Goal: Information Seeking & Learning: Learn about a topic

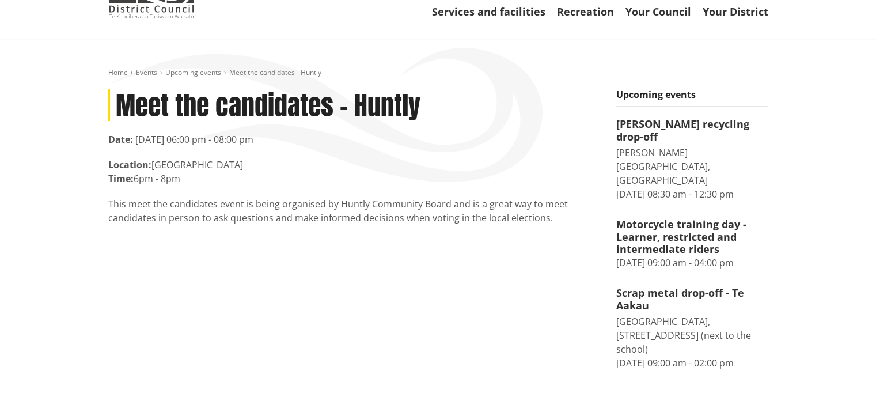
scroll to position [75, 0]
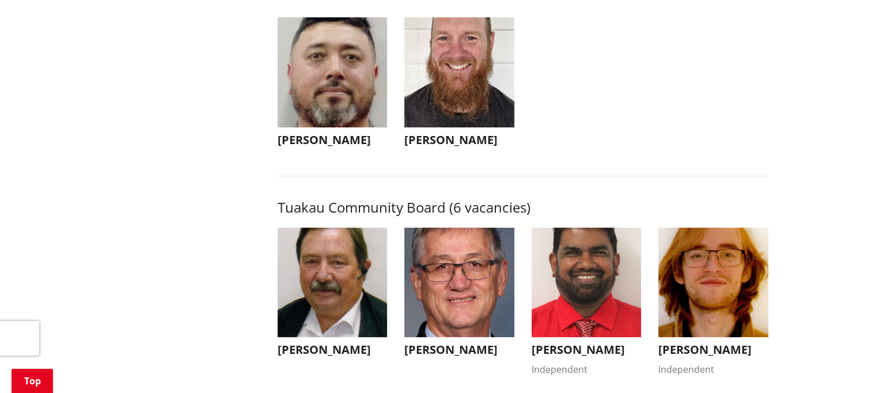
scroll to position [4815, 0]
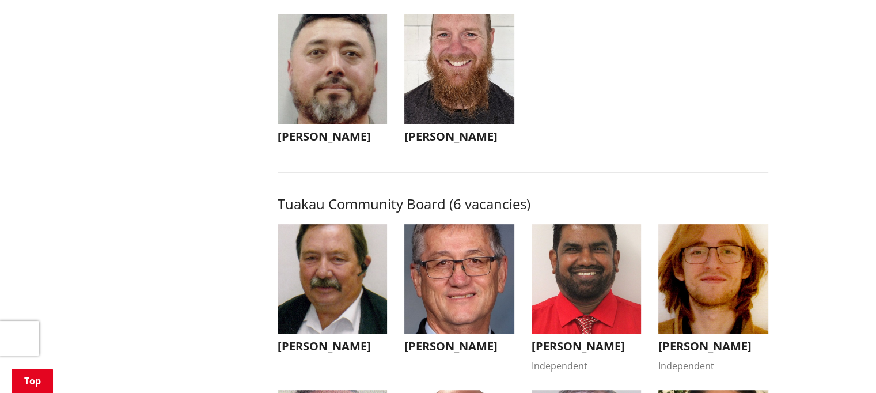
click at [466, 143] on h3 "[PERSON_NAME]" at bounding box center [459, 137] width 110 height 14
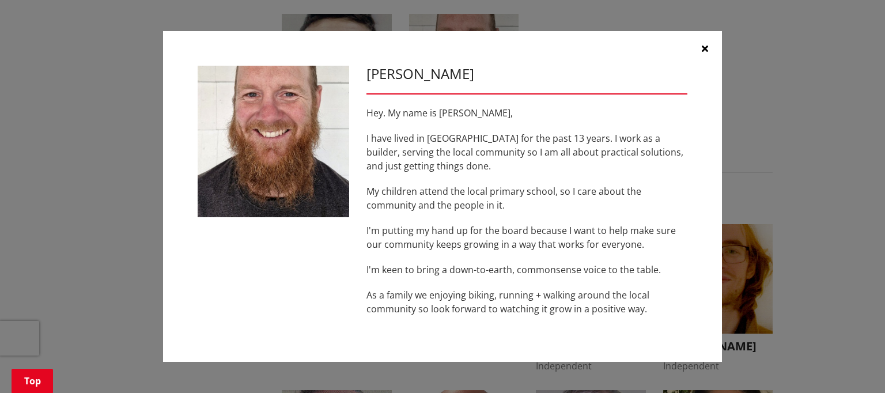
click at [703, 48] on icon "button" at bounding box center [705, 48] width 6 height 9
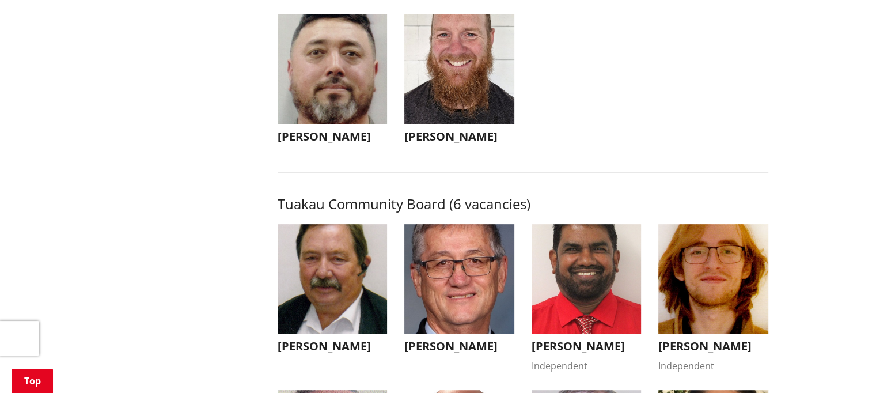
click at [332, 143] on h3 "[PERSON_NAME]" at bounding box center [333, 137] width 110 height 14
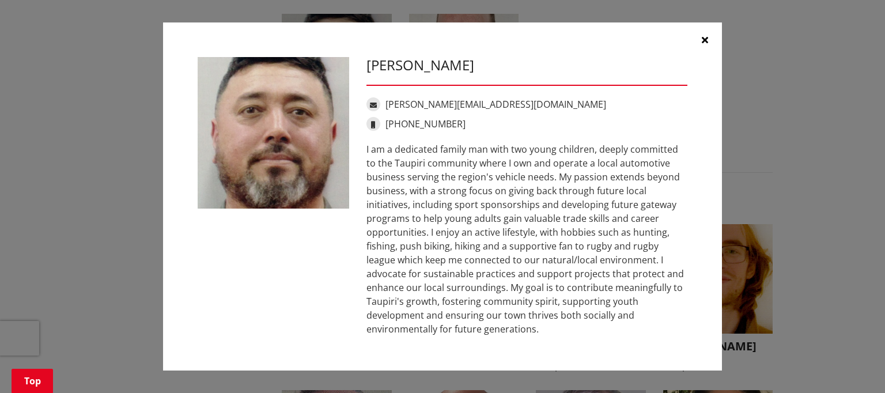
click at [703, 44] on icon "button" at bounding box center [705, 39] width 6 height 9
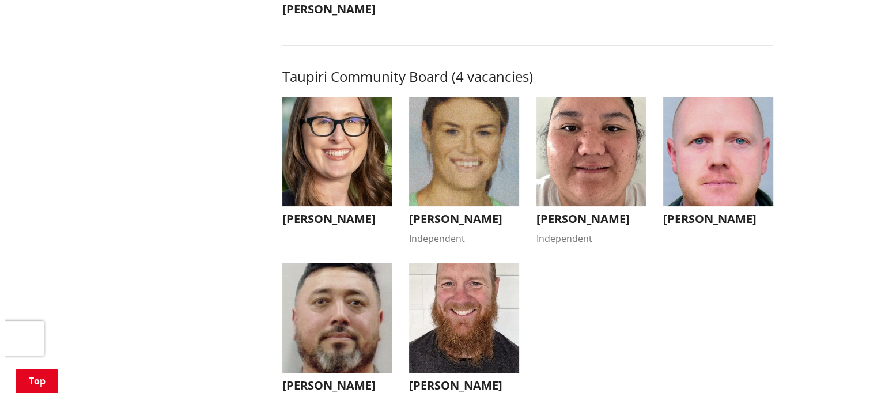
scroll to position [4555, 0]
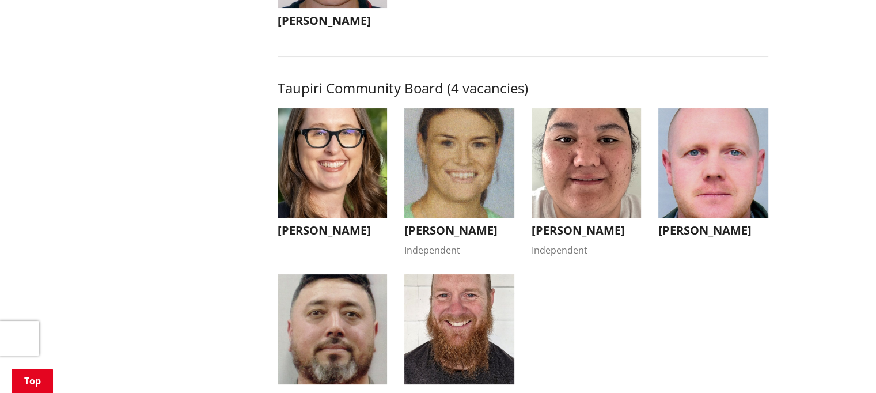
click at [720, 237] on h3 "[PERSON_NAME]" at bounding box center [713, 230] width 110 height 14
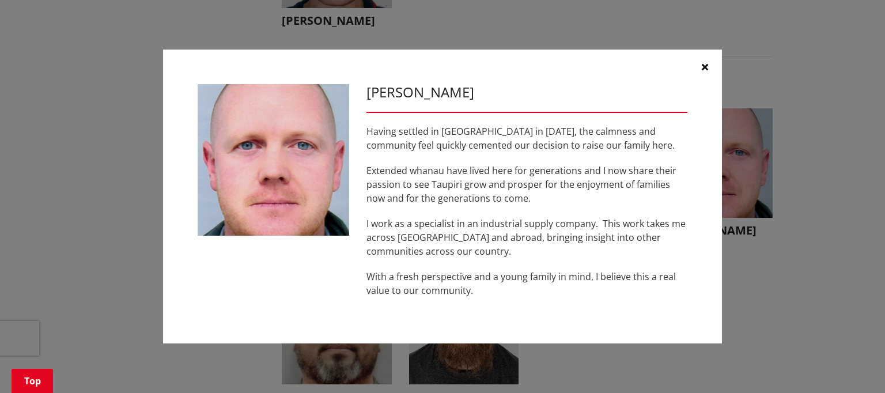
click at [700, 67] on button "button" at bounding box center [704, 67] width 35 height 35
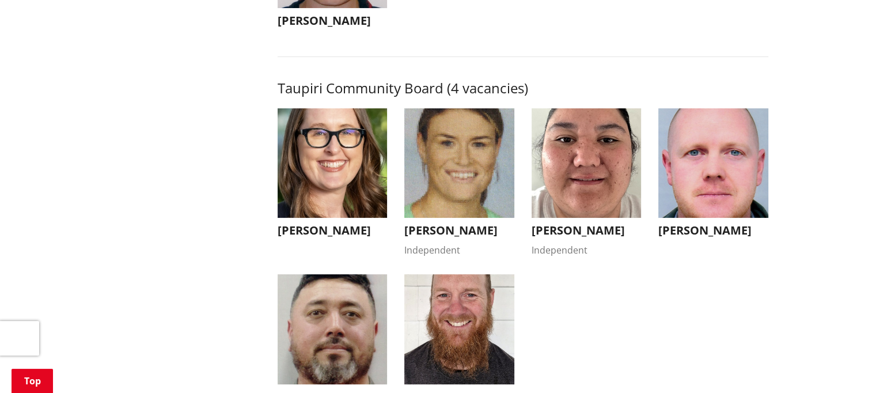
click at [575, 237] on h3 "[PERSON_NAME]" at bounding box center [587, 230] width 110 height 14
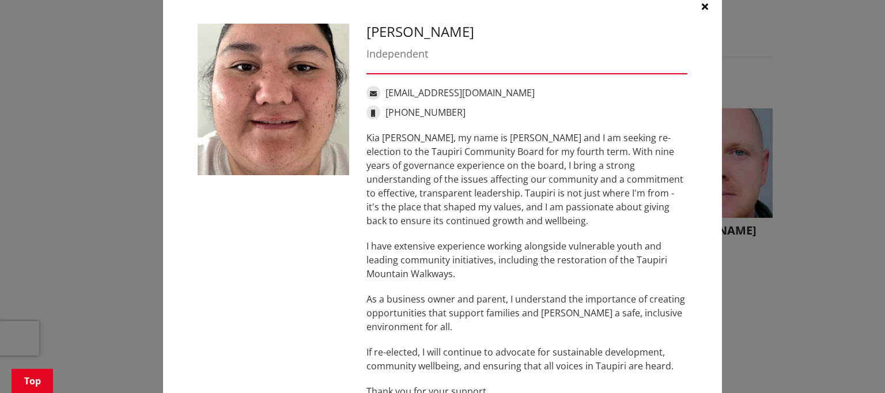
scroll to position [0, 0]
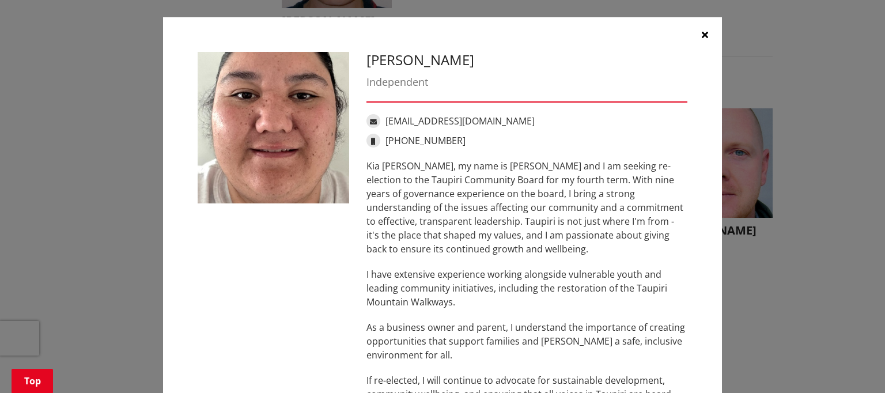
click at [693, 39] on button "button" at bounding box center [704, 34] width 35 height 35
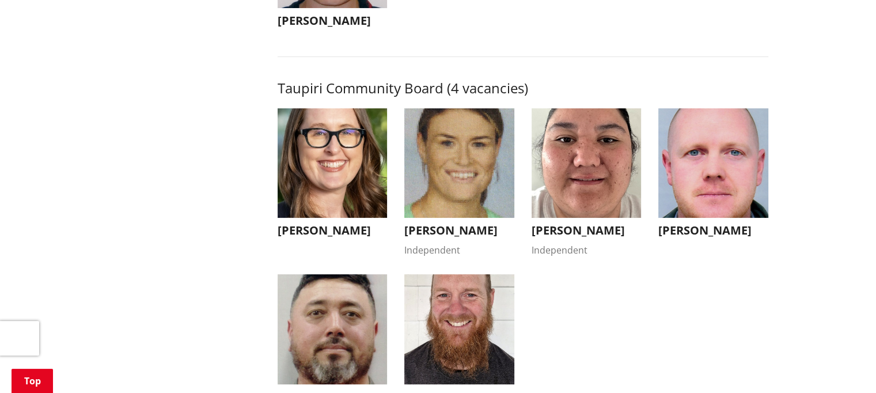
click at [465, 237] on h3 "[PERSON_NAME]" at bounding box center [459, 230] width 110 height 14
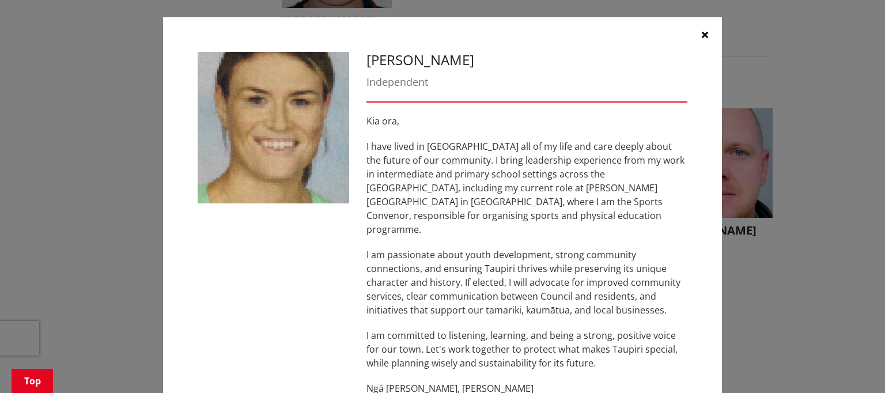
click at [706, 32] on button "button" at bounding box center [704, 34] width 35 height 35
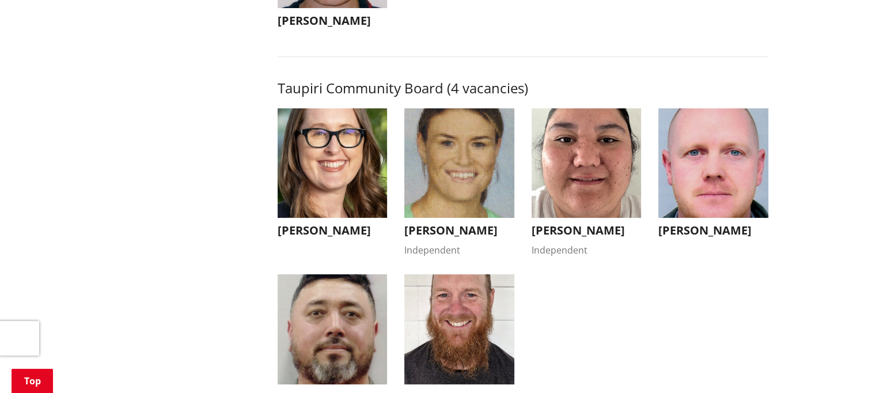
click at [360, 244] on button "[PERSON_NAME]" at bounding box center [333, 175] width 110 height 135
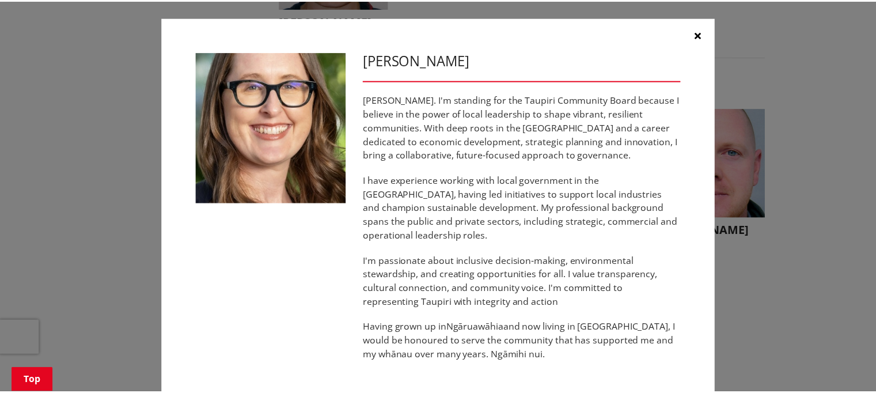
scroll to position [18, 0]
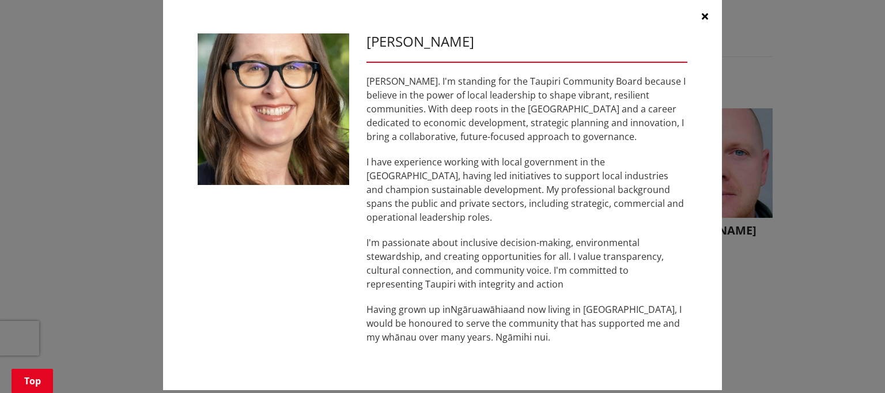
click at [702, 17] on icon "button" at bounding box center [705, 16] width 6 height 9
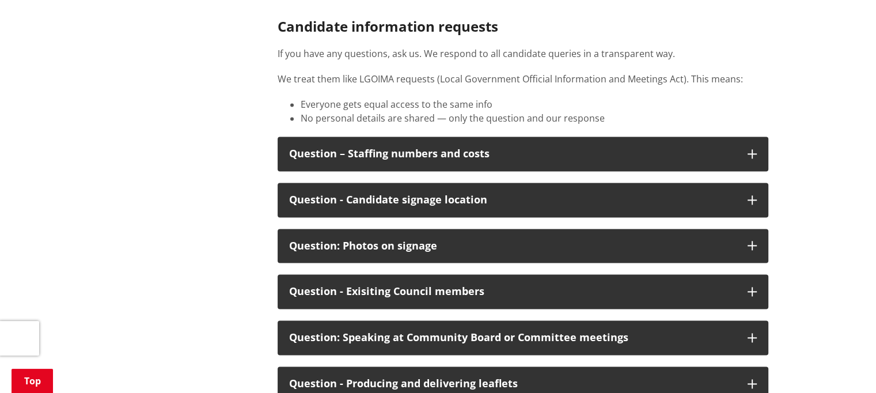
scroll to position [5943, 0]
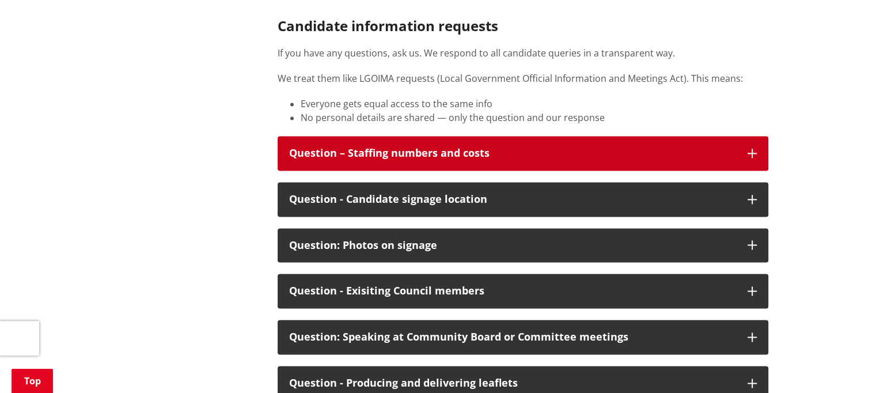
click at [753, 170] on button "Question – Staffing numbers and costs" at bounding box center [523, 153] width 491 height 35
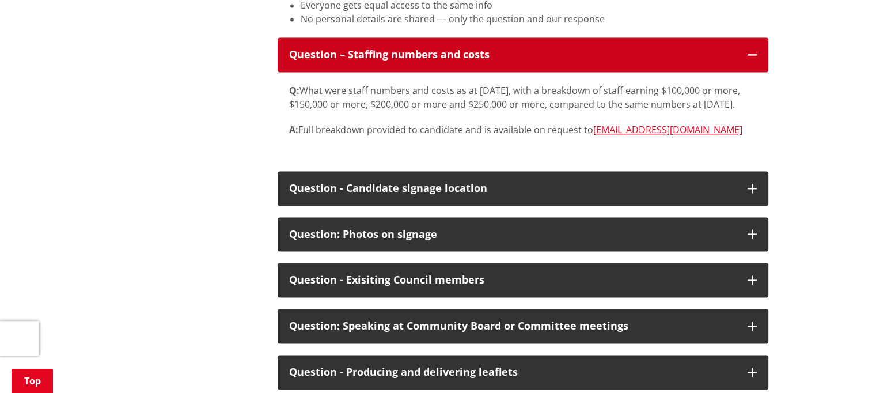
scroll to position [6043, 0]
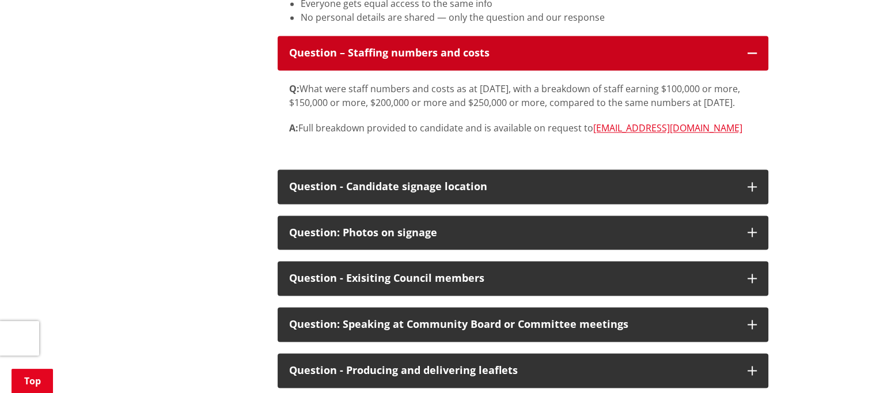
click at [752, 204] on button "Question - Candidate signage location" at bounding box center [523, 186] width 491 height 35
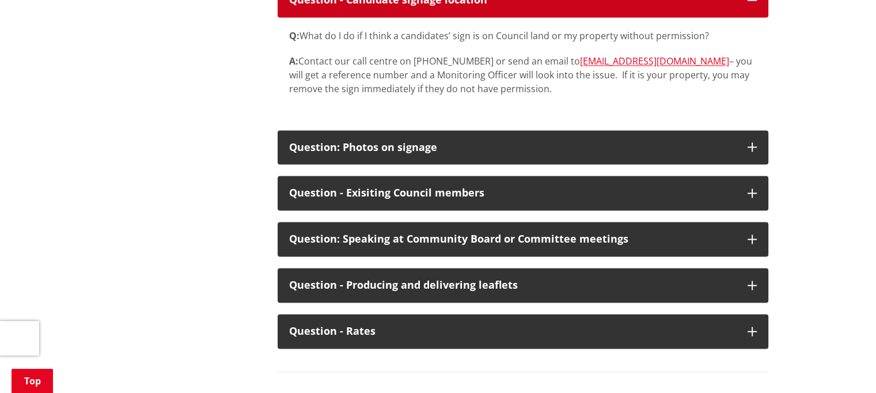
scroll to position [6230, 0]
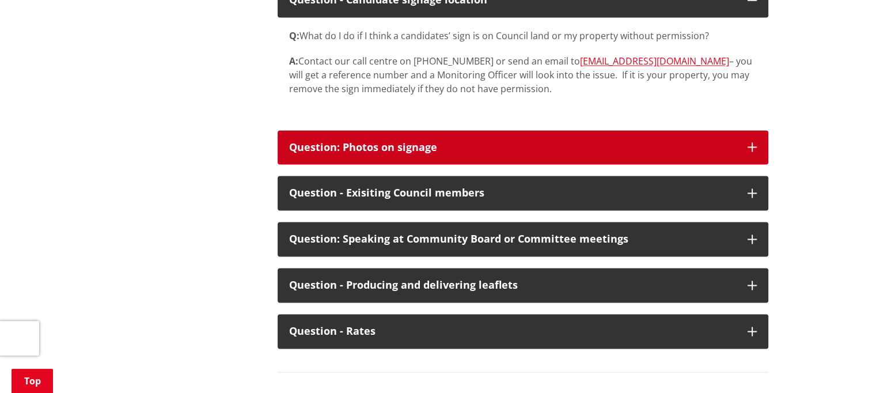
click at [748, 165] on button "Question: Photos on signage" at bounding box center [523, 147] width 491 height 35
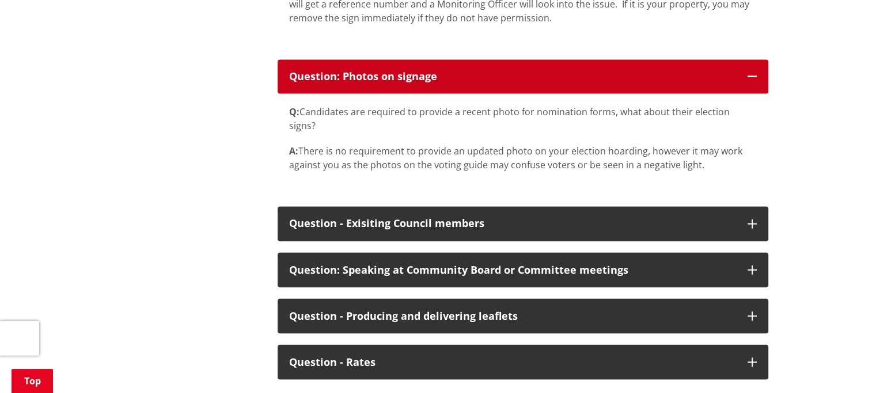
scroll to position [6301, 0]
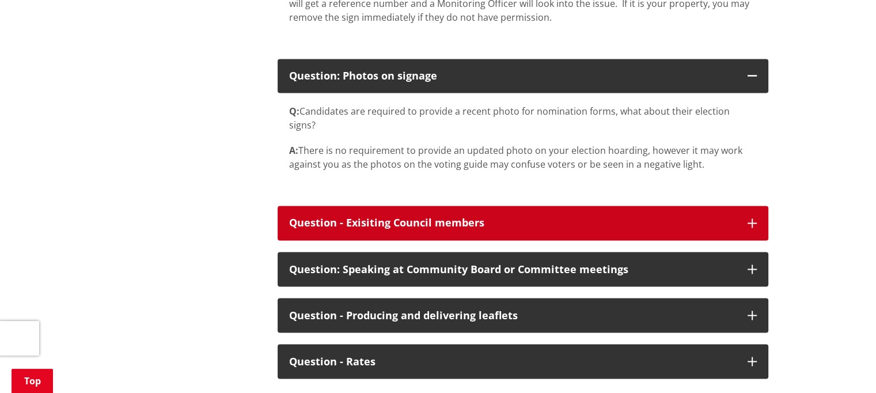
click at [761, 240] on button "Question - Exisiting Council members" at bounding box center [523, 223] width 491 height 35
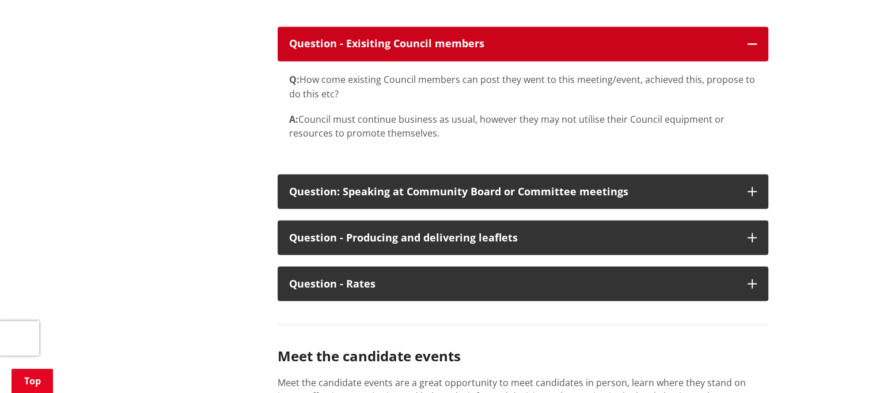
scroll to position [6487, 0]
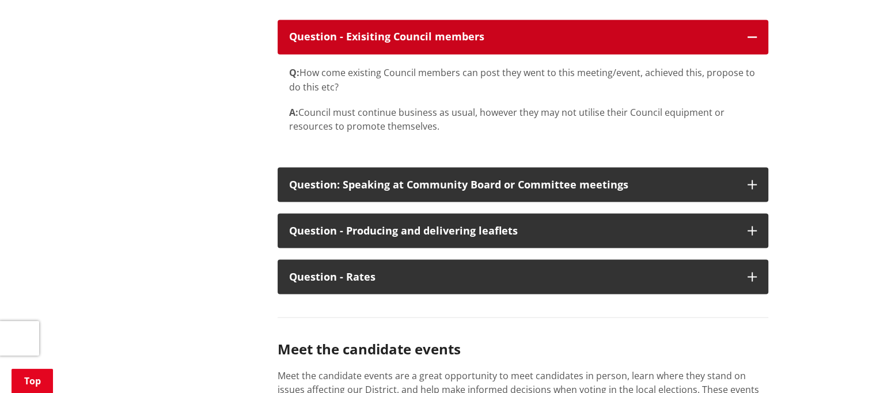
click at [755, 202] on button "Question: Speaking at Community Board or Committee meetings" at bounding box center [523, 184] width 491 height 35
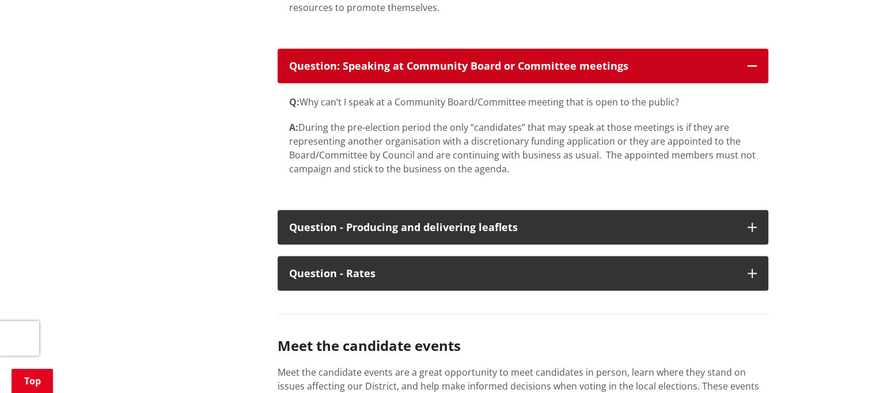
scroll to position [6610, 0]
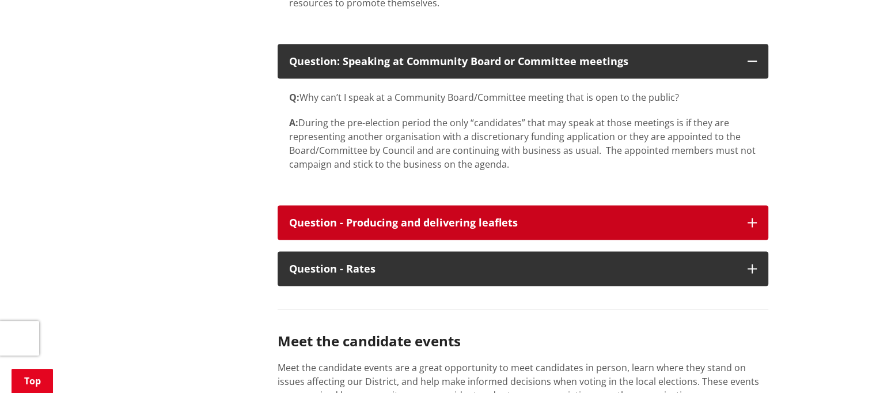
click at [753, 240] on button "Question - Producing and delivering leaflets" at bounding box center [523, 223] width 491 height 35
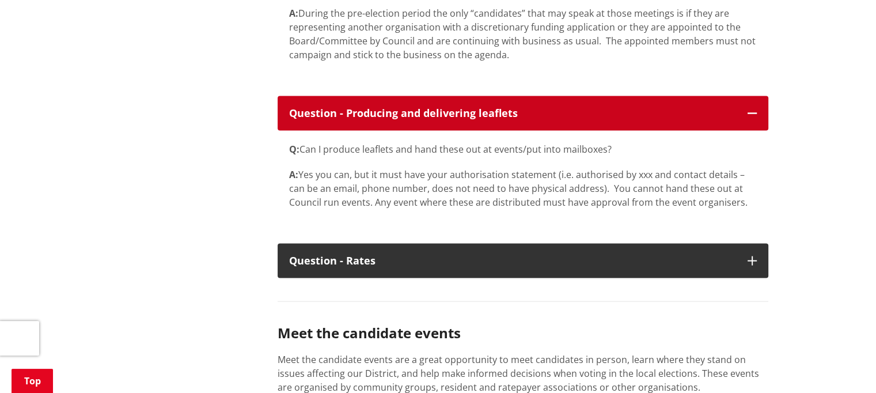
scroll to position [6720, 0]
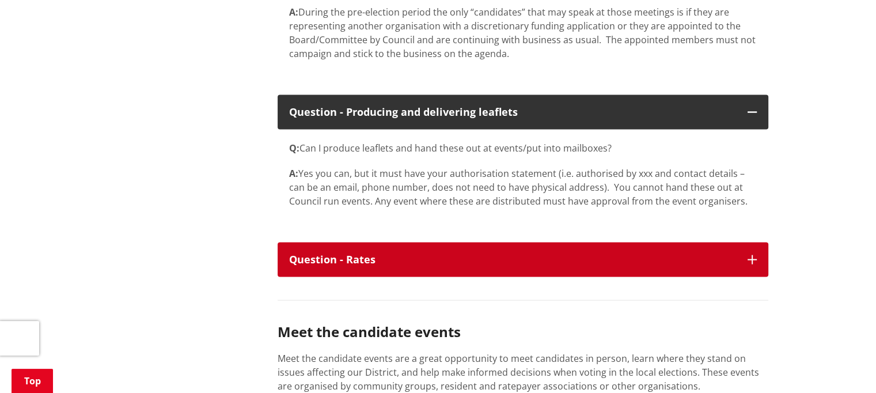
click at [762, 277] on button "Question - Rates" at bounding box center [523, 259] width 491 height 35
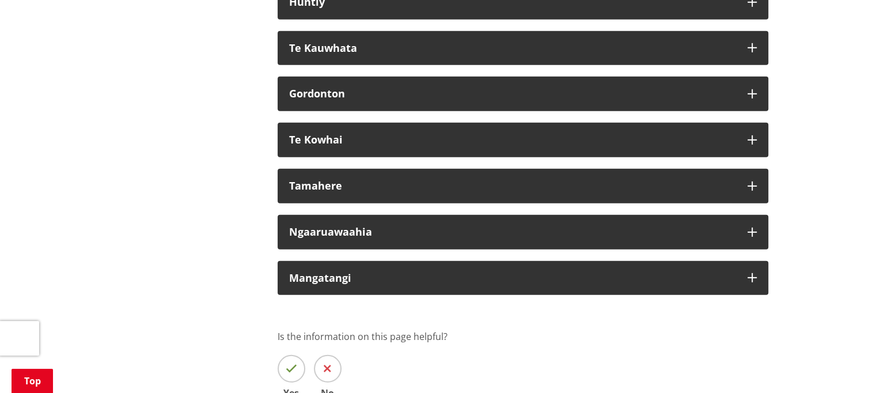
scroll to position [7803, 0]
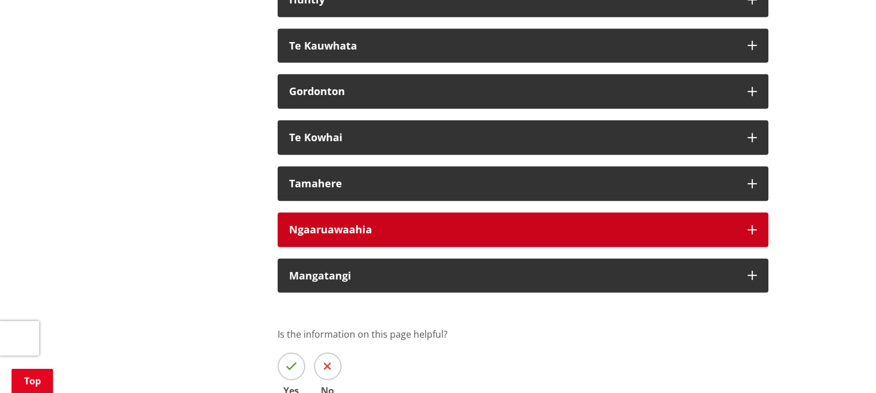
click at [740, 247] on button "Ngaaruawaahia" at bounding box center [523, 230] width 491 height 35
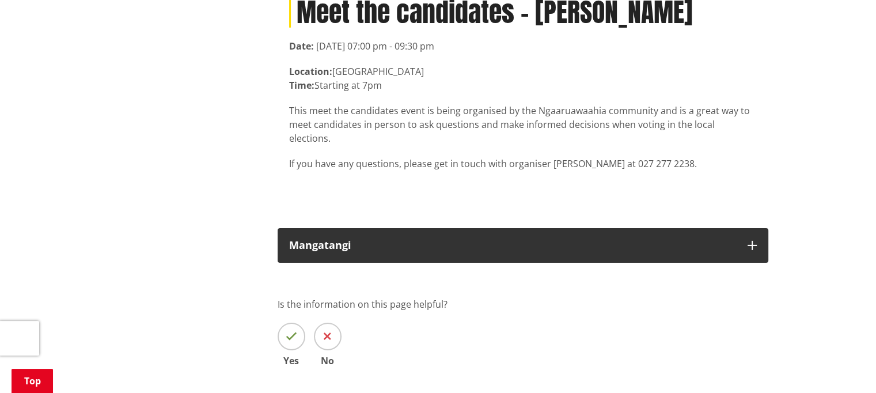
scroll to position [8072, 0]
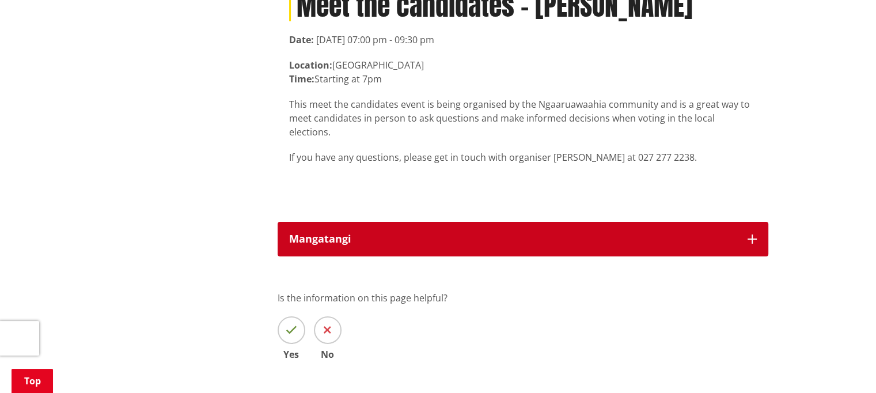
click at [760, 256] on button "Mangatangi" at bounding box center [523, 239] width 491 height 35
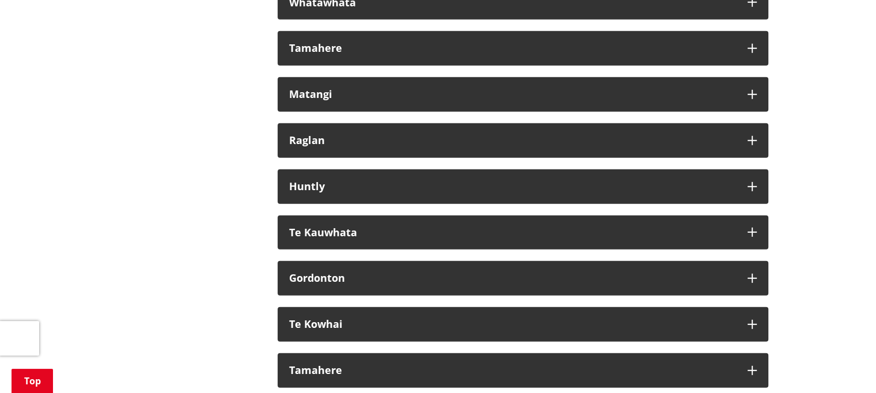
scroll to position [7616, 0]
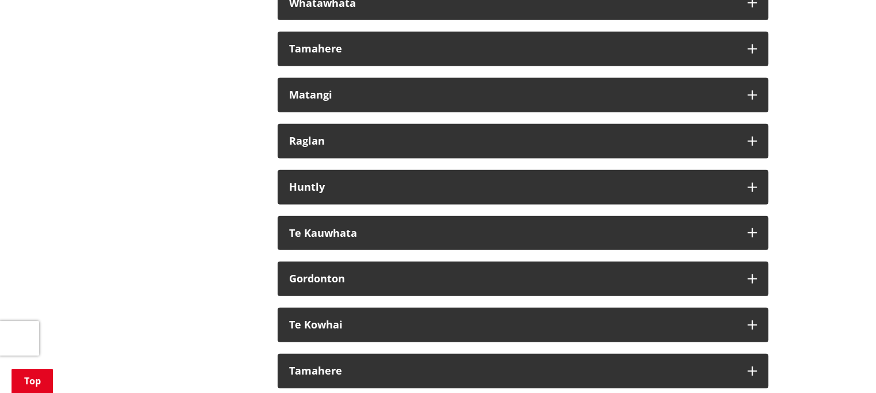
click at [752, 192] on icon "button" at bounding box center [752, 187] width 9 height 9
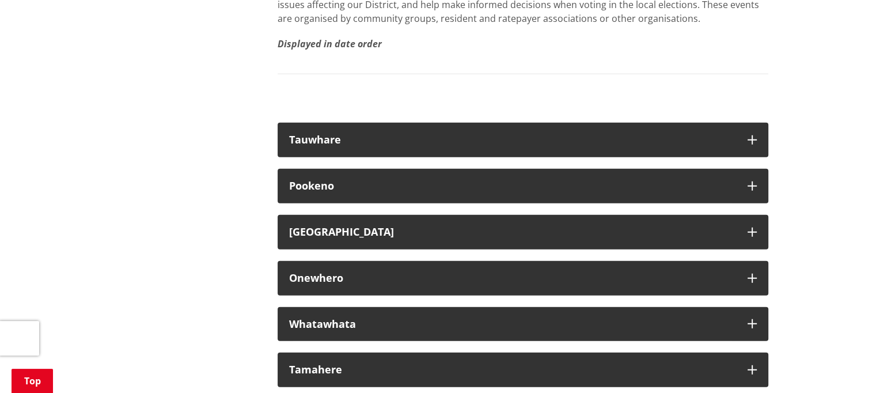
scroll to position [7297, 0]
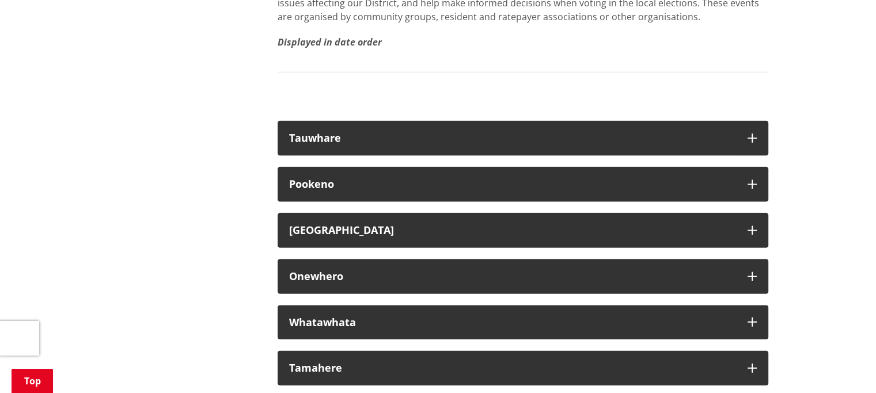
click at [757, 248] on button "[GEOGRAPHIC_DATA]" at bounding box center [523, 230] width 491 height 35
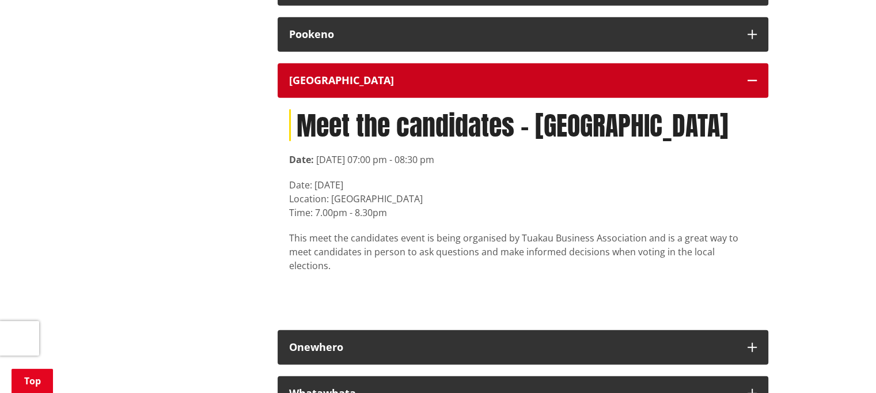
scroll to position [7447, 0]
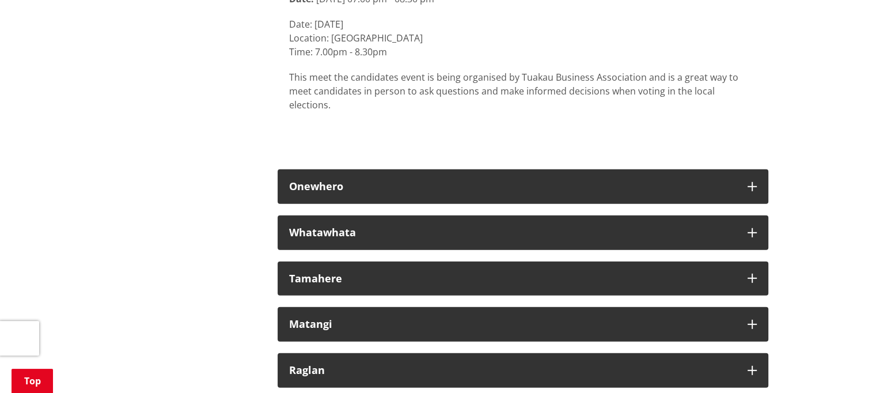
scroll to position [7607, 0]
click at [761, 250] on button "Whatawhata" at bounding box center [523, 232] width 491 height 35
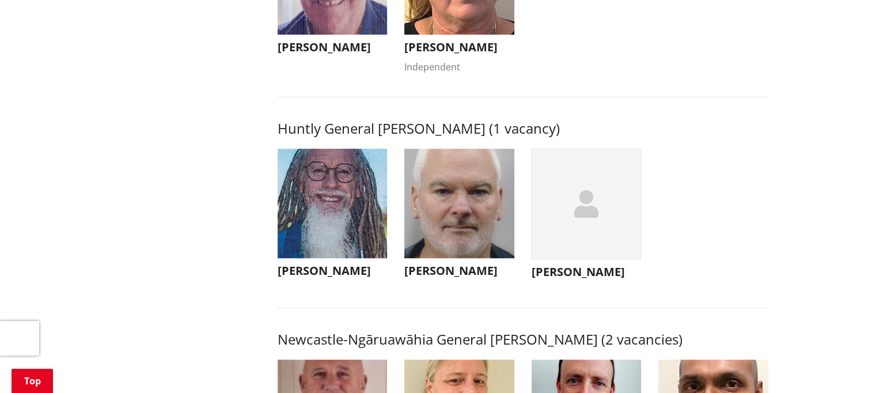
scroll to position [651, 0]
click at [452, 277] on h3 "[PERSON_NAME]" at bounding box center [459, 270] width 110 height 14
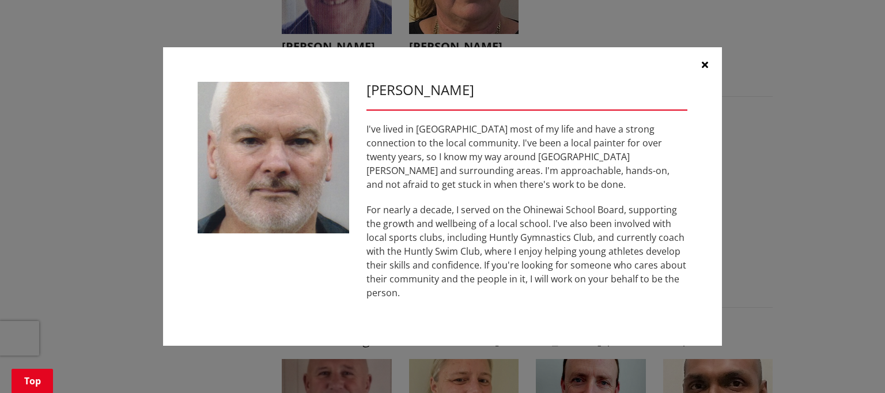
click at [717, 73] on button "button" at bounding box center [704, 64] width 35 height 35
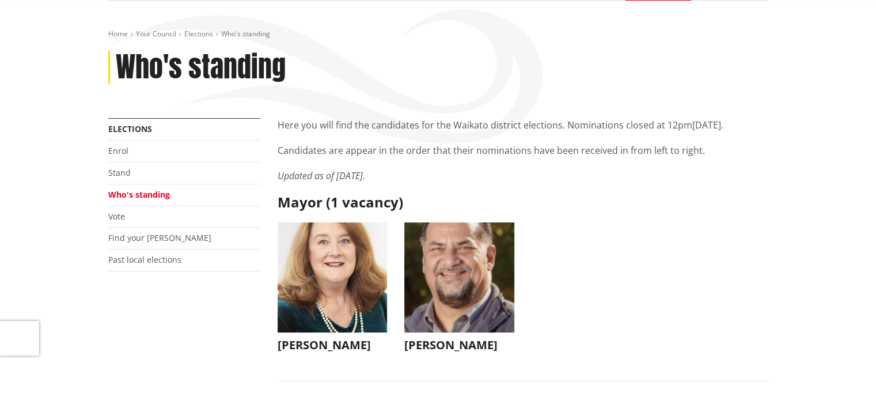
scroll to position [114, 0]
click at [486, 262] on img "button" at bounding box center [459, 278] width 110 height 110
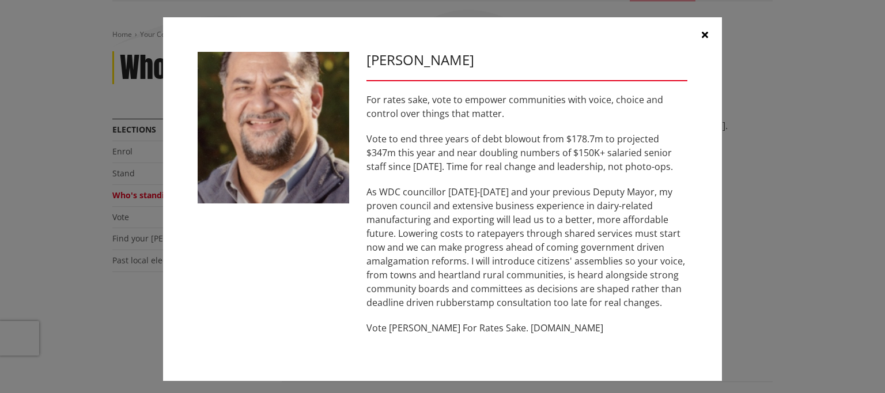
click at [693, 33] on button "button" at bounding box center [704, 34] width 35 height 35
